Goal: Check status: Check status

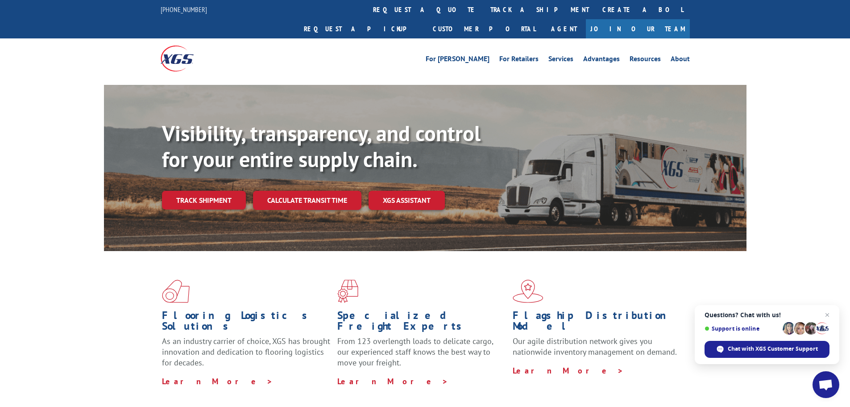
click at [484, 13] on link "track a shipment" at bounding box center [540, 9] width 112 height 19
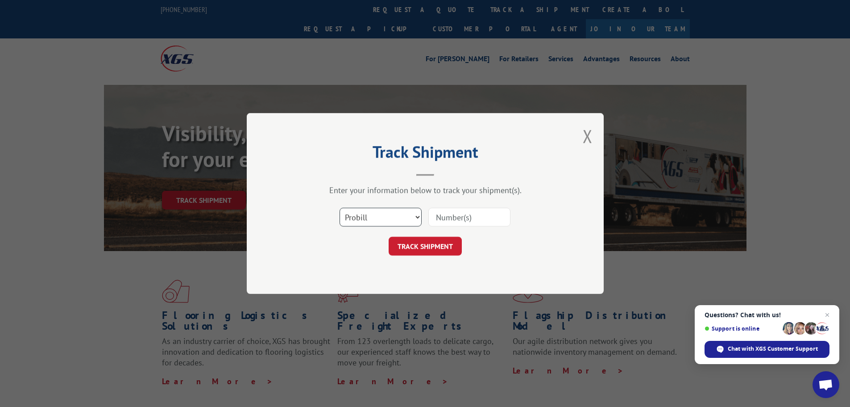
click at [379, 212] on select "Select category... Probill BOL PO" at bounding box center [381, 217] width 82 height 19
select select "bol"
click at [340, 208] on select "Select category... Probill BOL PO" at bounding box center [381, 217] width 82 height 19
click at [503, 207] on div at bounding box center [469, 217] width 82 height 21
click at [493, 216] on input at bounding box center [469, 217] width 82 height 19
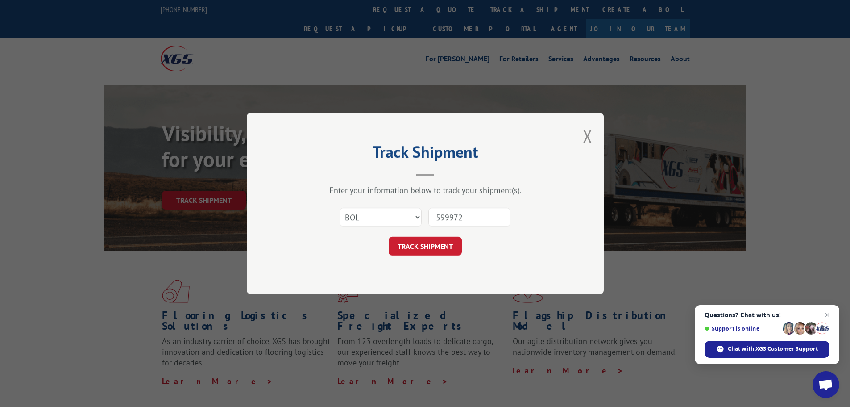
type input "5999722"
click button "TRACK SHIPMENT" at bounding box center [425, 246] width 73 height 19
